Goal: Transaction & Acquisition: Book appointment/travel/reservation

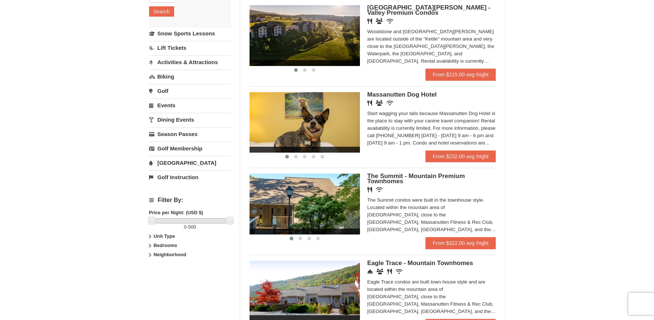
scroll to position [143, 0]
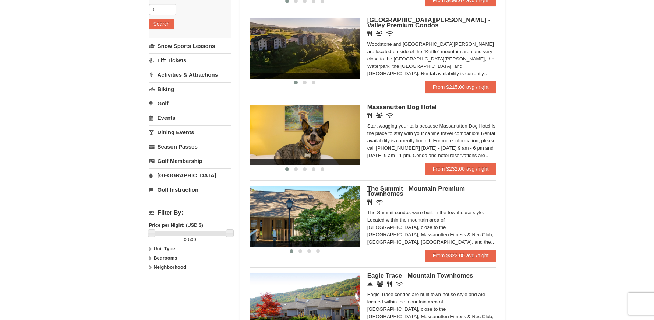
click at [332, 59] on img at bounding box center [305, 48] width 110 height 60
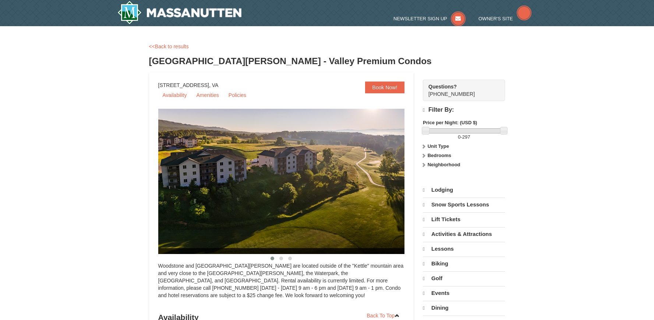
select select "10"
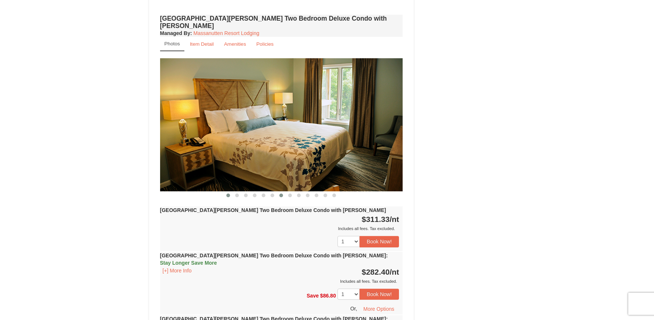
scroll to position [955, 0]
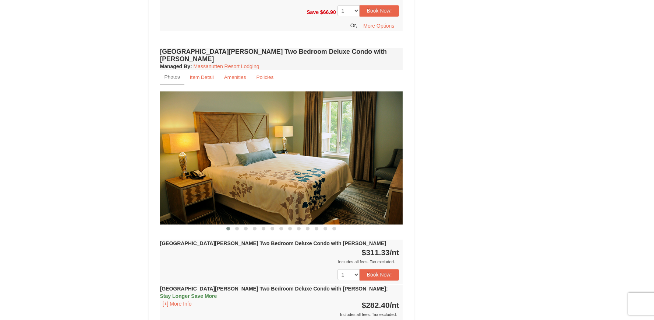
click at [344, 145] on img at bounding box center [281, 157] width 243 height 133
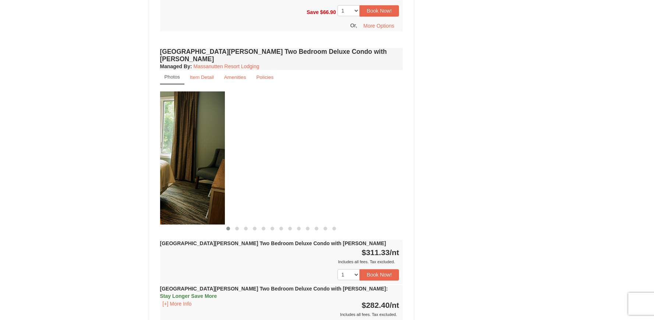
drag, startPoint x: 363, startPoint y: 161, endPoint x: 161, endPoint y: 169, distance: 201.9
click at [162, 168] on img at bounding box center [103, 157] width 243 height 133
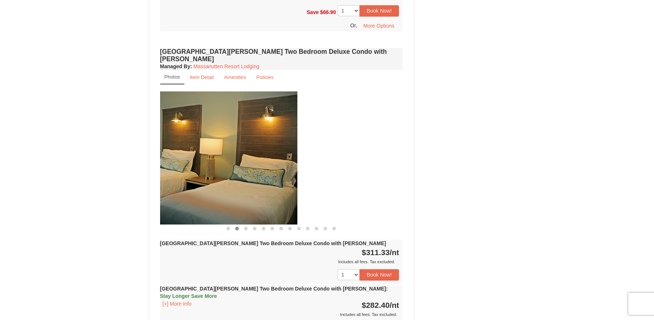
drag, startPoint x: 366, startPoint y: 137, endPoint x: 143, endPoint y: 163, distance: 225.1
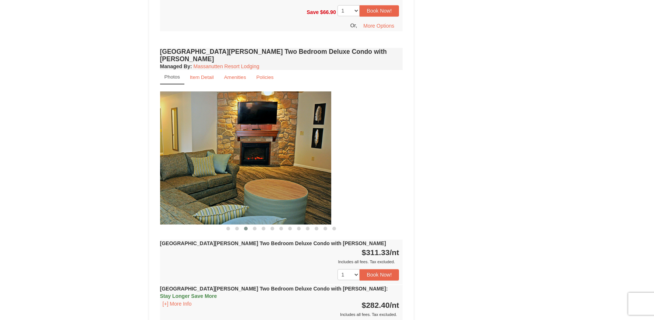
drag, startPoint x: 346, startPoint y: 149, endPoint x: 191, endPoint y: 166, distance: 156.4
click at [191, 166] on img at bounding box center [209, 157] width 243 height 133
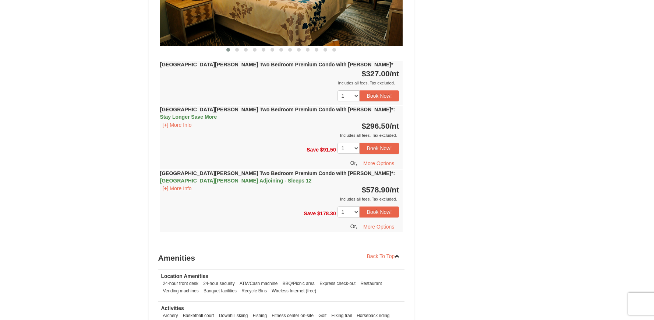
scroll to position [2283, 0]
